Goal: Task Accomplishment & Management: Manage account settings

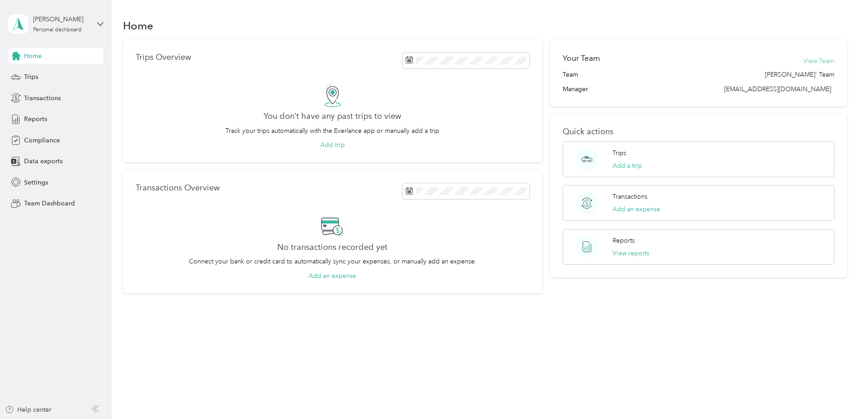
click at [821, 59] on button "View Team" at bounding box center [818, 61] width 31 height 10
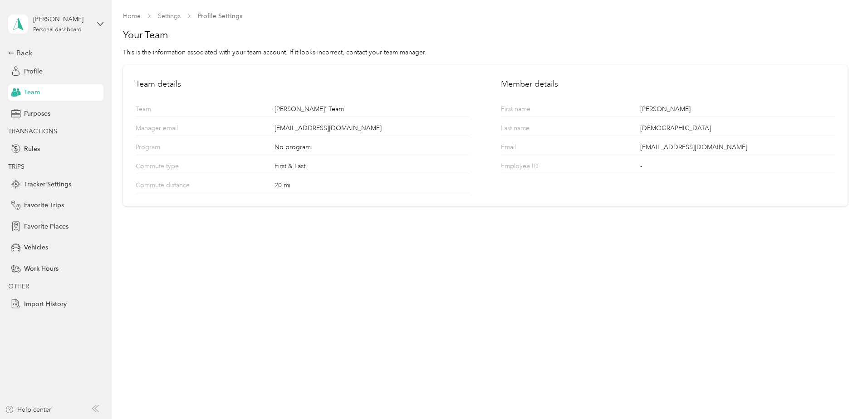
click at [30, 90] on span "Team" at bounding box center [32, 93] width 16 height 10
click at [29, 94] on span "Team" at bounding box center [32, 93] width 16 height 10
click at [138, 16] on link "Home" at bounding box center [132, 16] width 18 height 8
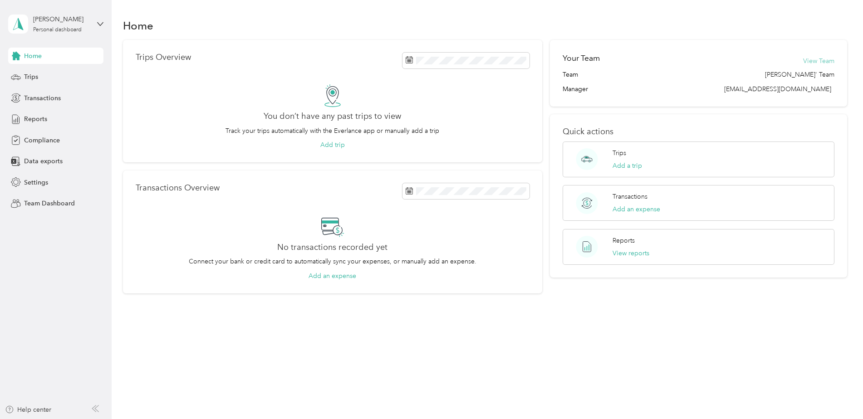
click at [827, 59] on button "View Team" at bounding box center [818, 61] width 31 height 10
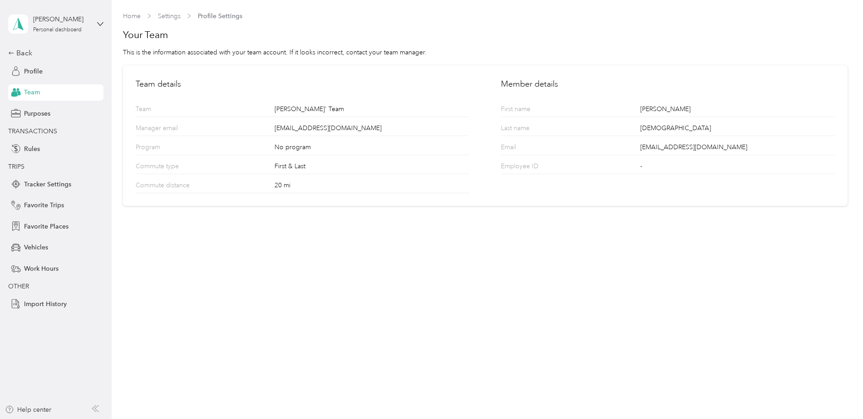
click at [31, 91] on span "Team" at bounding box center [32, 93] width 16 height 10
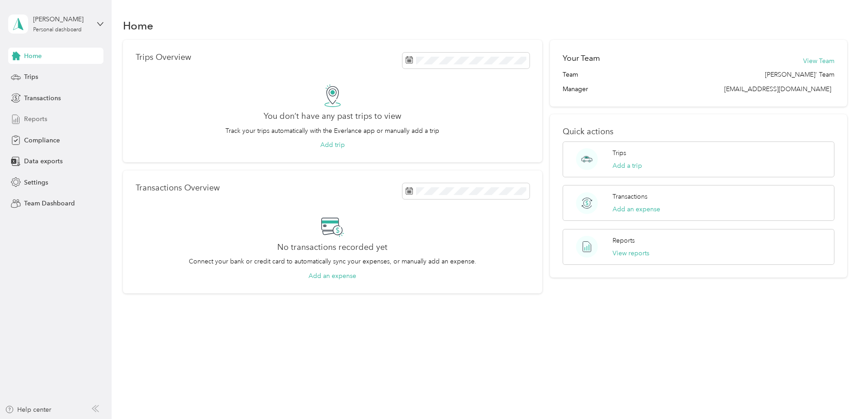
click at [37, 118] on span "Reports" at bounding box center [35, 119] width 23 height 10
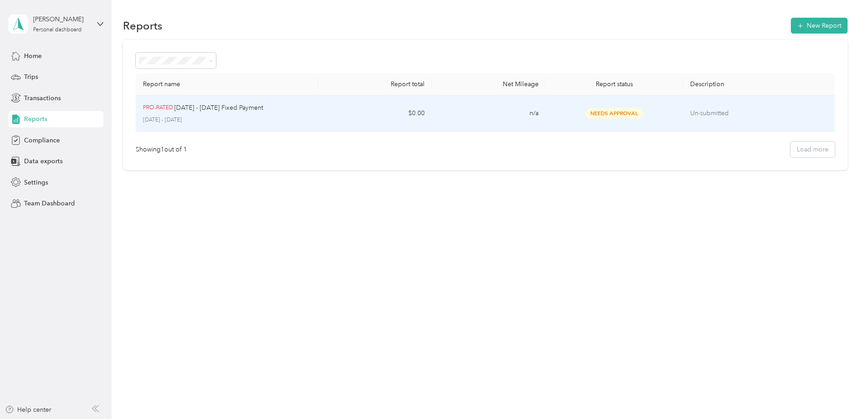
click at [622, 113] on span "Needs Approval" at bounding box center [614, 113] width 57 height 10
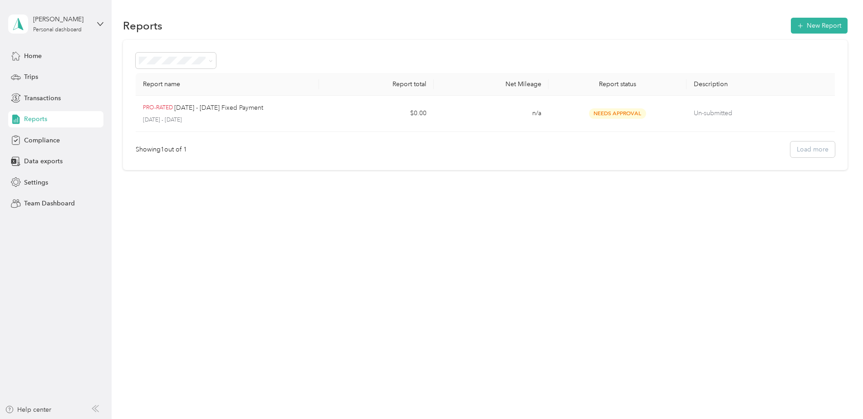
click at [820, 149] on div "Showing 1 out of 1 Load more" at bounding box center [485, 150] width 699 height 16
click at [39, 202] on span "Team Dashboard" at bounding box center [49, 204] width 51 height 10
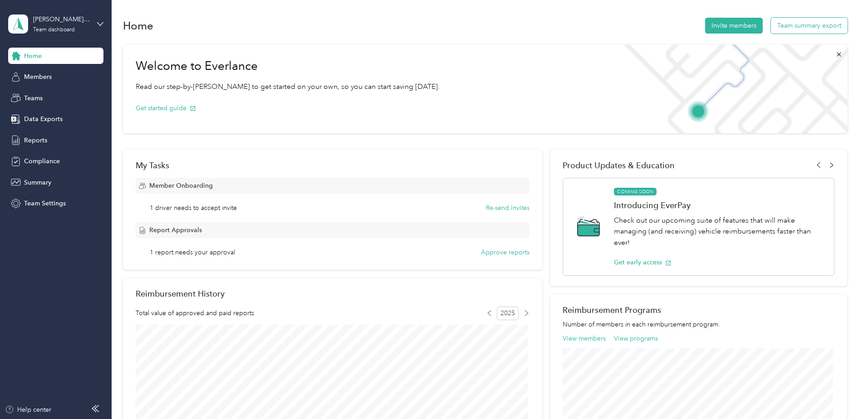
click at [812, 28] on button "Team summary export" at bounding box center [809, 26] width 77 height 16
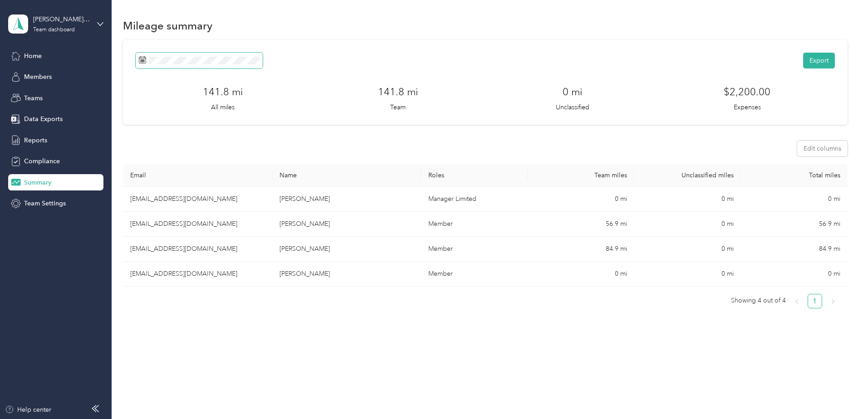
click at [143, 61] on rect at bounding box center [143, 61] width 1 height 1
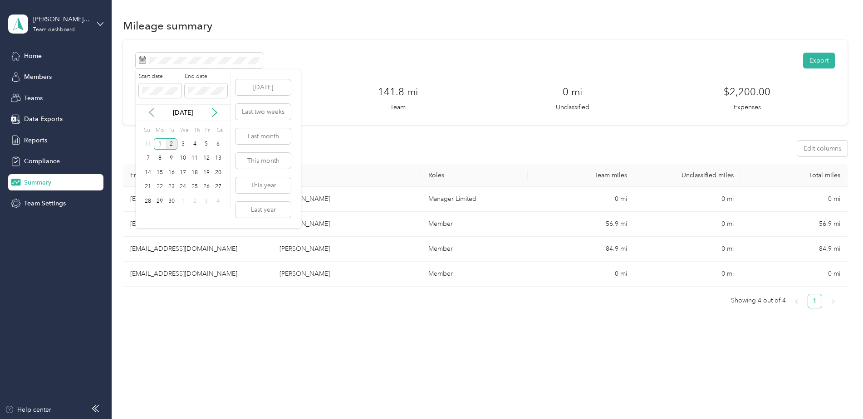
click at [152, 111] on icon at bounding box center [151, 112] width 9 height 9
click at [206, 143] on div "1" at bounding box center [207, 143] width 12 height 11
click at [148, 214] on div "31" at bounding box center [148, 215] width 12 height 11
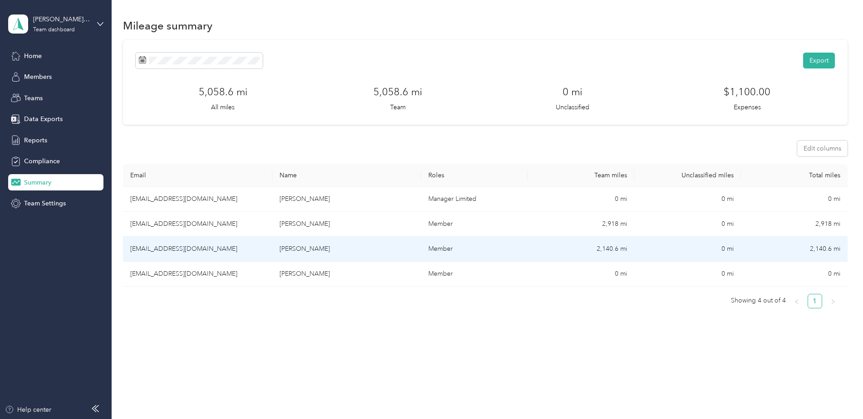
click at [304, 249] on td "[PERSON_NAME]" at bounding box center [346, 249] width 149 height 25
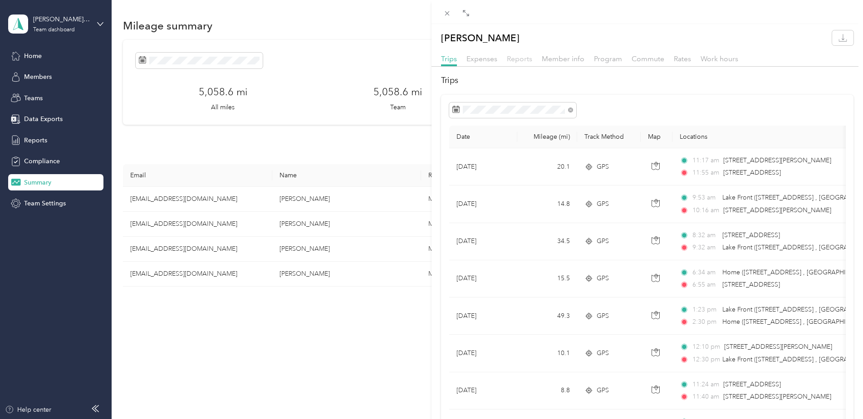
click at [520, 59] on span "Reports" at bounding box center [519, 58] width 25 height 9
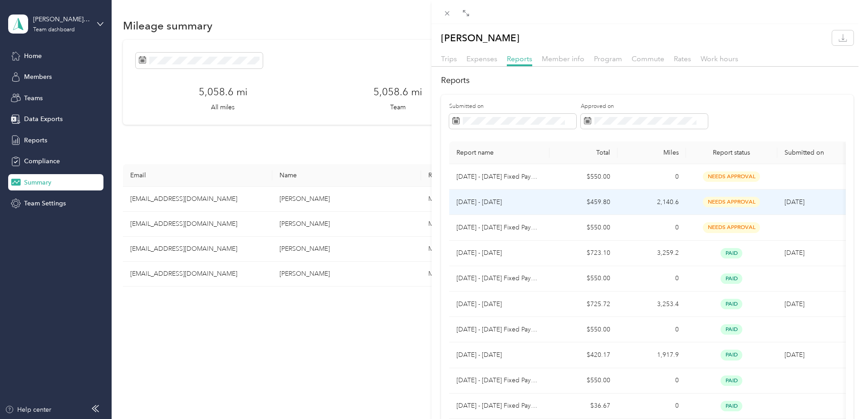
click at [492, 202] on p "[DATE] - [DATE]" at bounding box center [500, 202] width 86 height 10
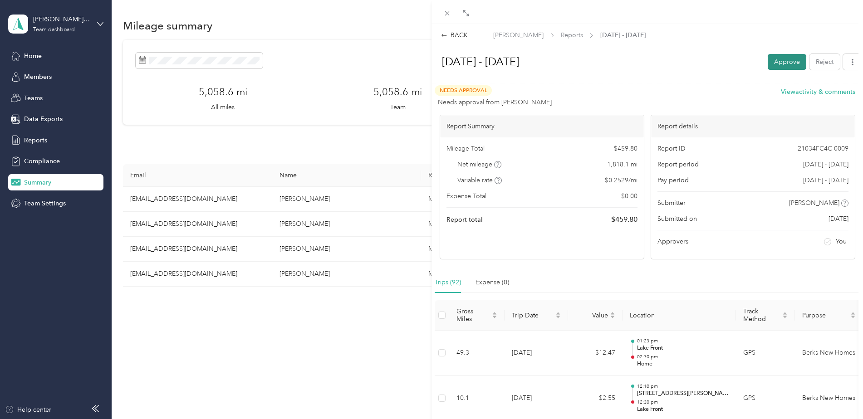
click at [776, 64] on button "Approve" at bounding box center [787, 62] width 39 height 16
